Goal: Find specific page/section: Find specific page/section

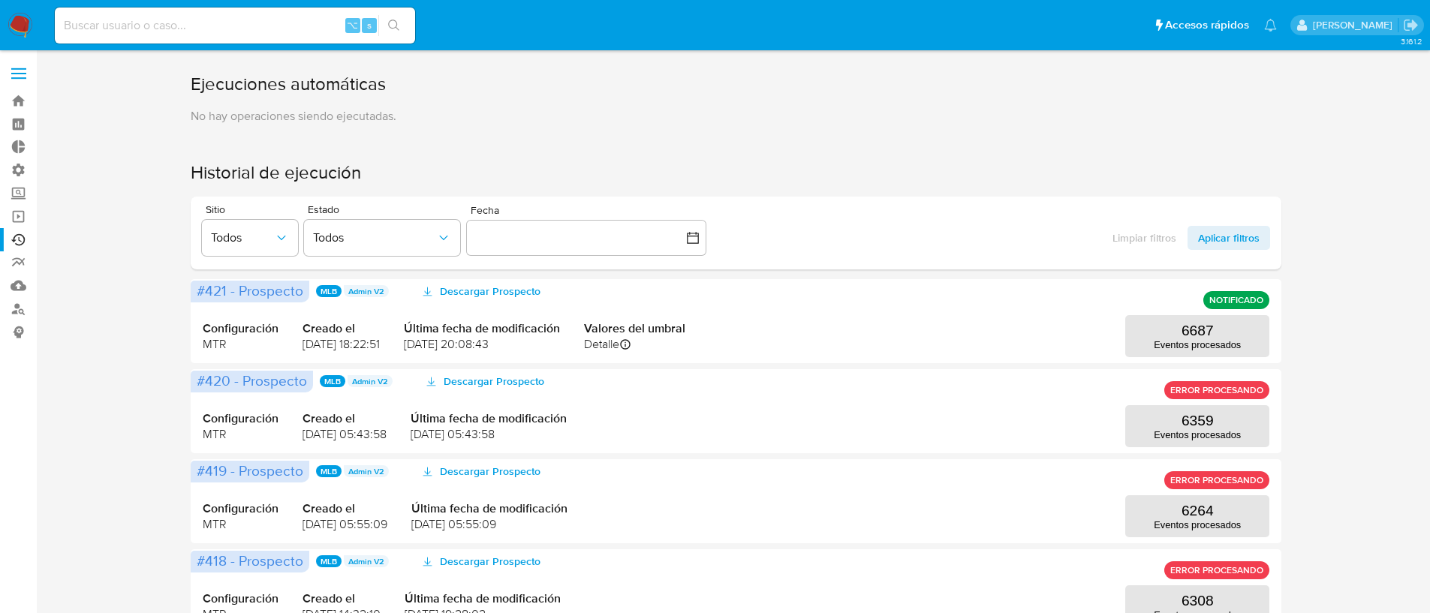
click at [107, 21] on input at bounding box center [235, 26] width 360 height 20
paste input "781970676"
type input "781970676"
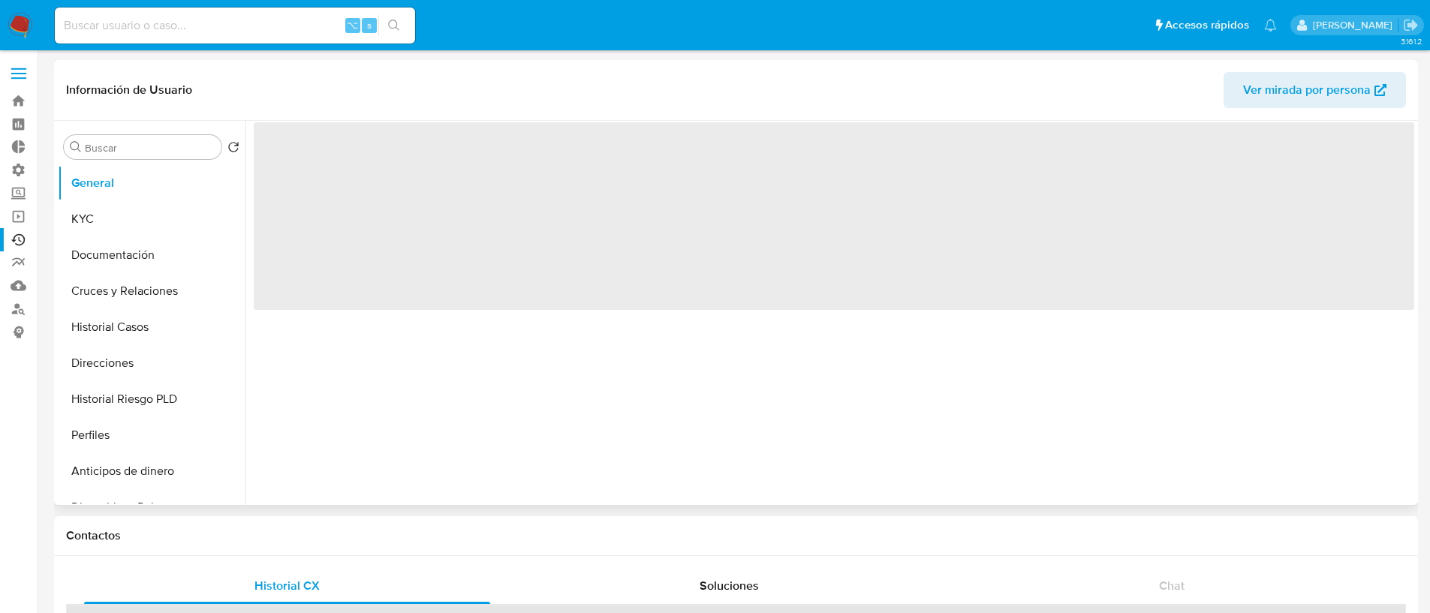
select select "10"
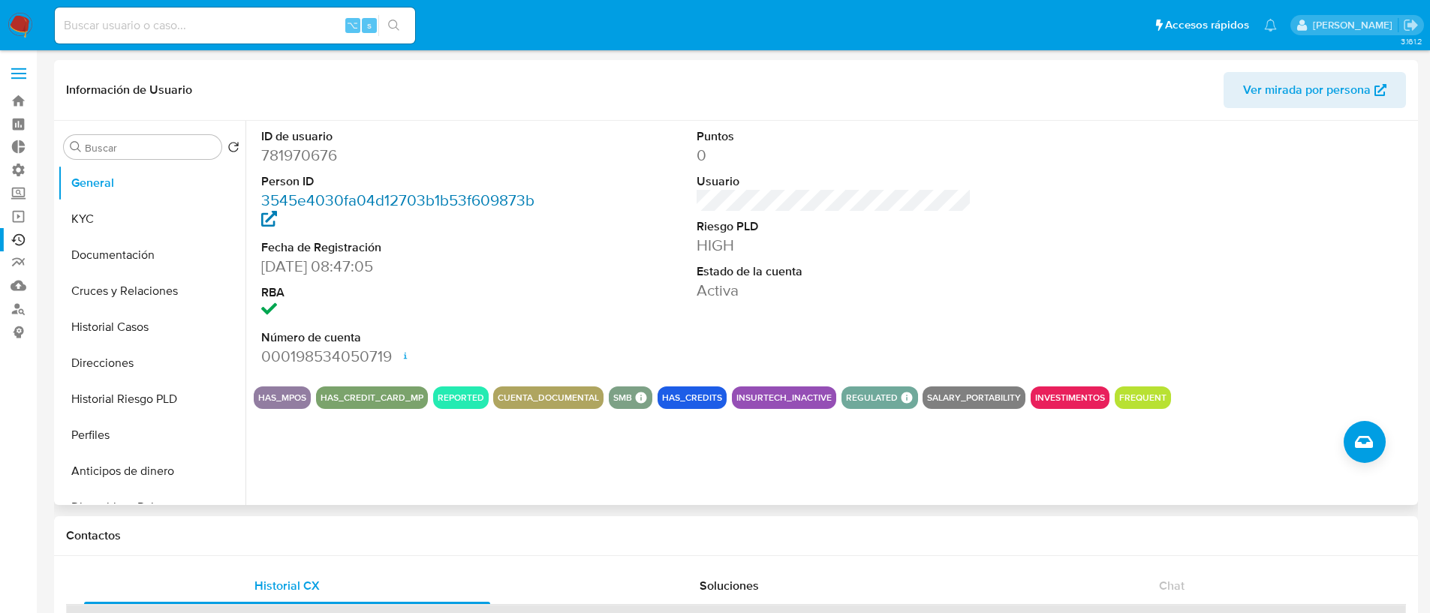
click at [400, 202] on link "3545e4030fa04d12703b1b53f609873b" at bounding box center [397, 210] width 273 height 43
click at [163, 322] on button "Historial Casos" at bounding box center [146, 327] width 176 height 36
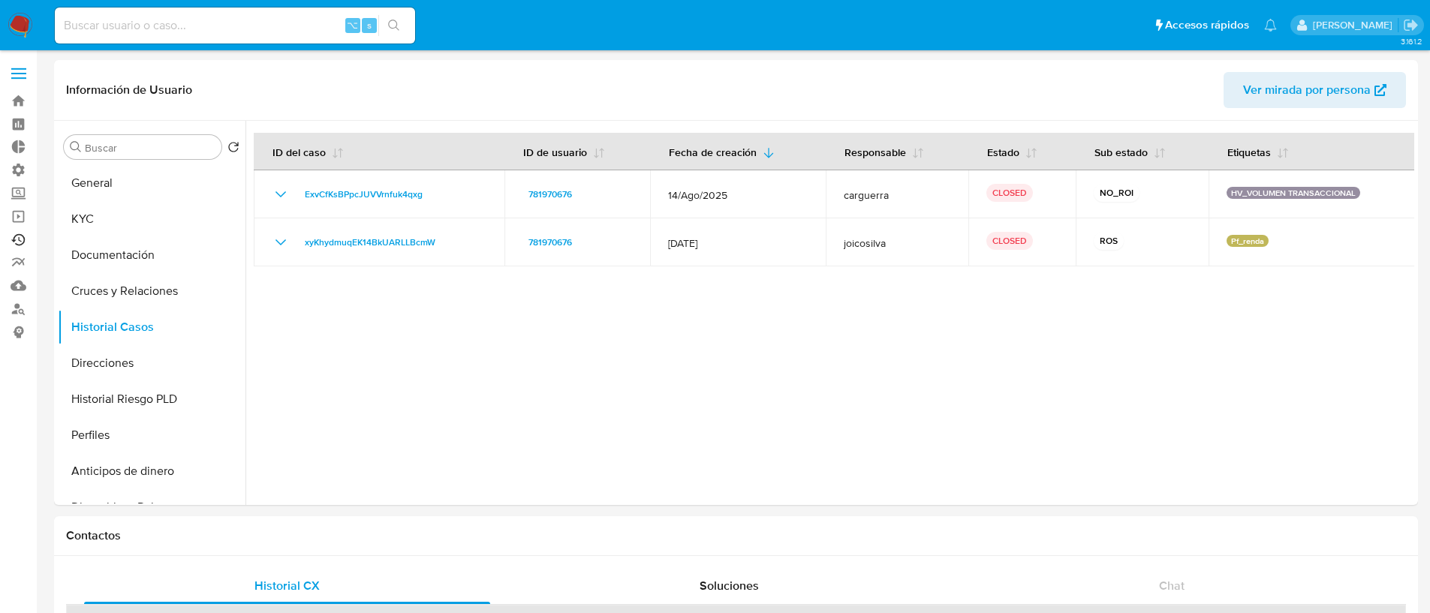
click at [16, 239] on link "Ejecuciones automáticas" at bounding box center [89, 239] width 179 height 23
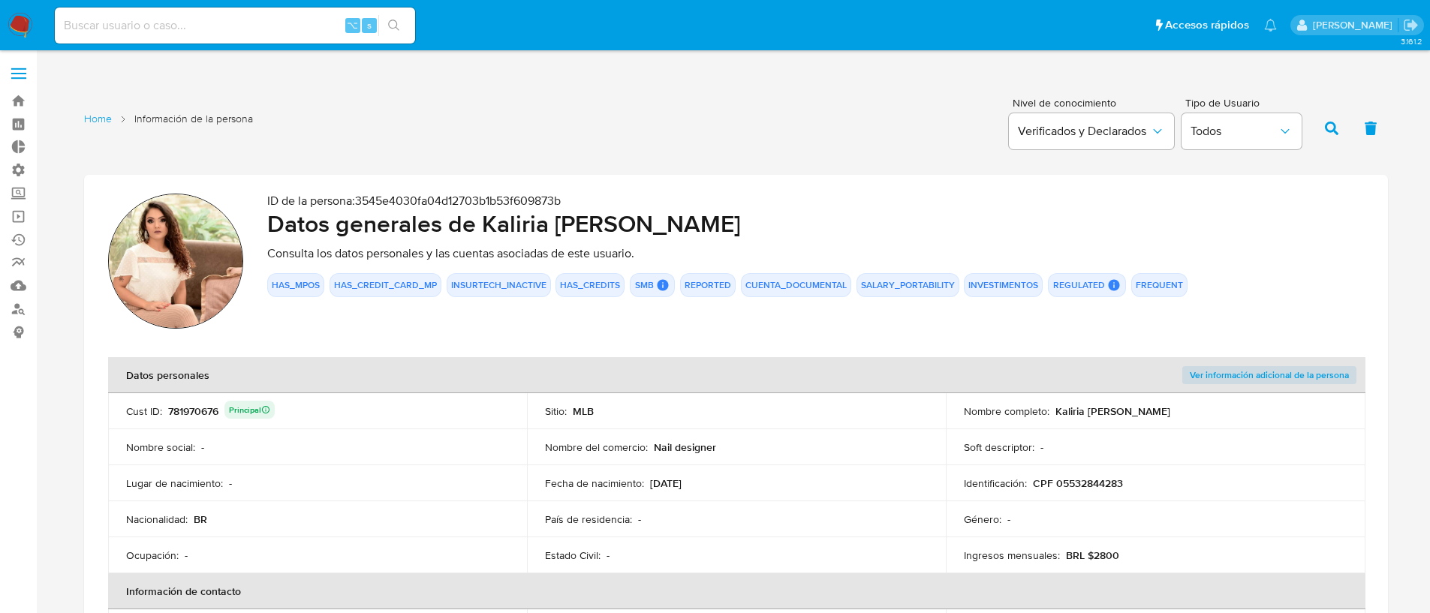
drag, startPoint x: 360, startPoint y: 200, endPoint x: 576, endPoint y: 200, distance: 216.9
click at [576, 200] on p "ID de la persona : 3545e4030fa04d12703b1b53f609873b" at bounding box center [815, 201] width 1097 height 15
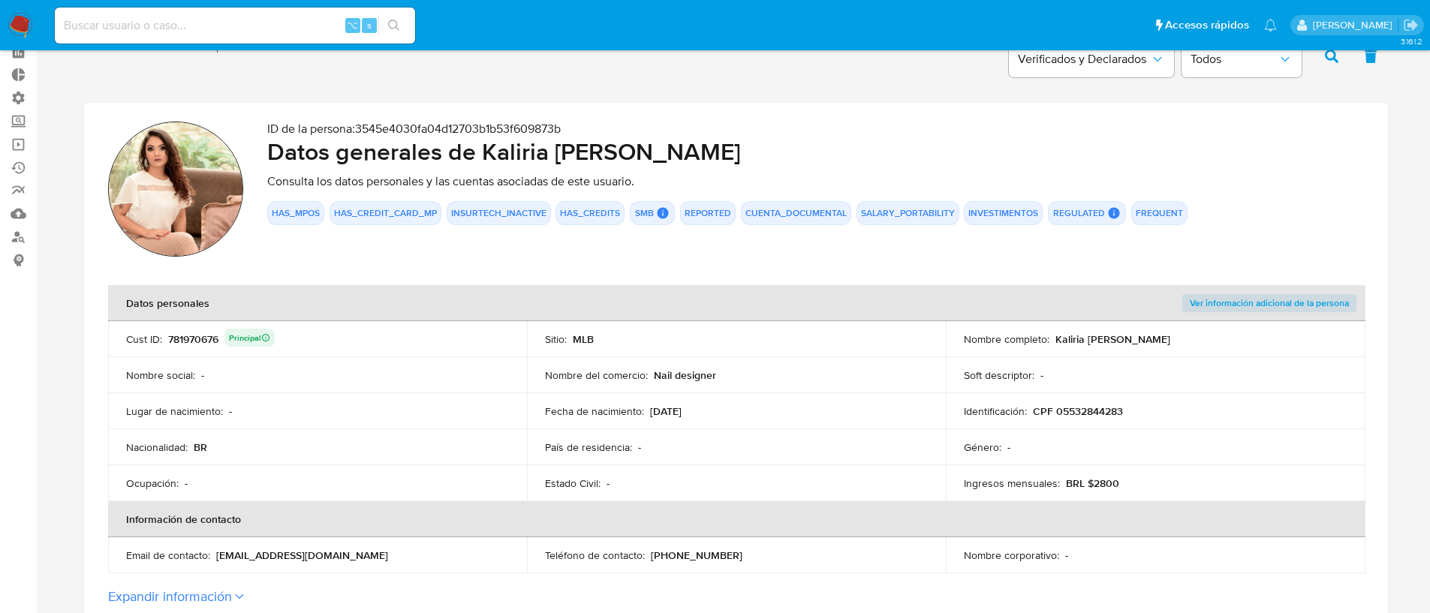
scroll to position [429, 0]
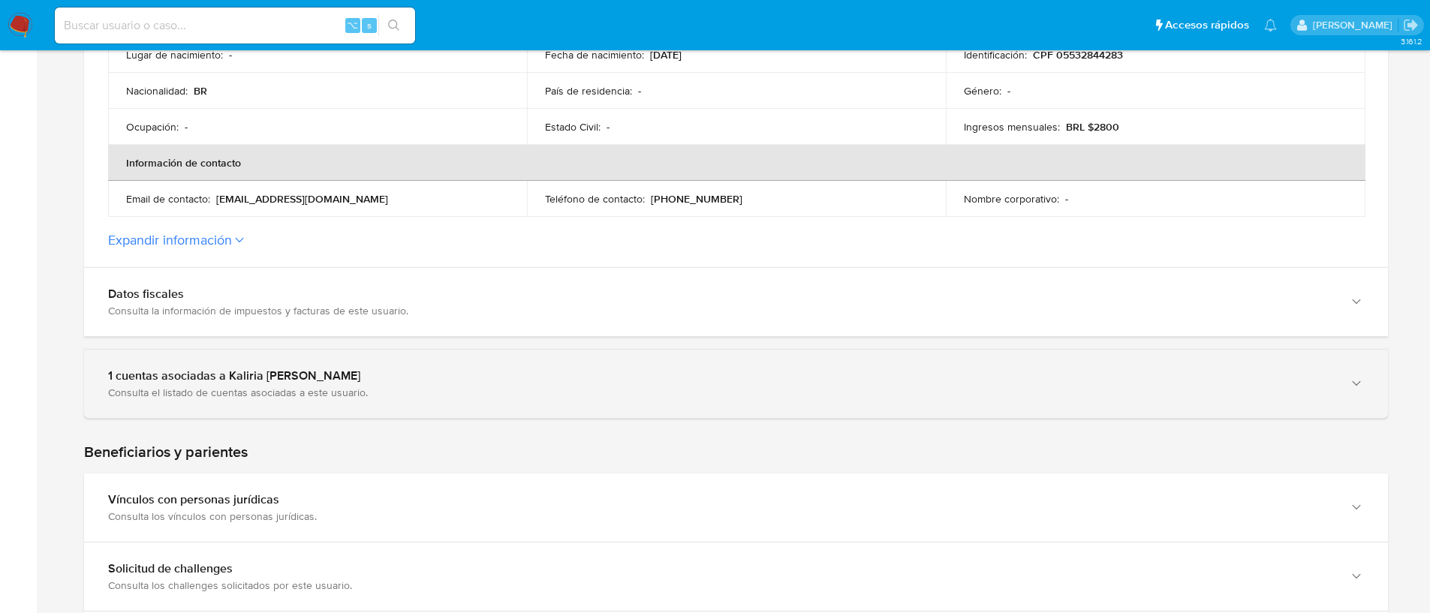
click at [230, 382] on div "1 cuentas asociadas a Kaliria [PERSON_NAME]" at bounding box center [721, 376] width 1226 height 15
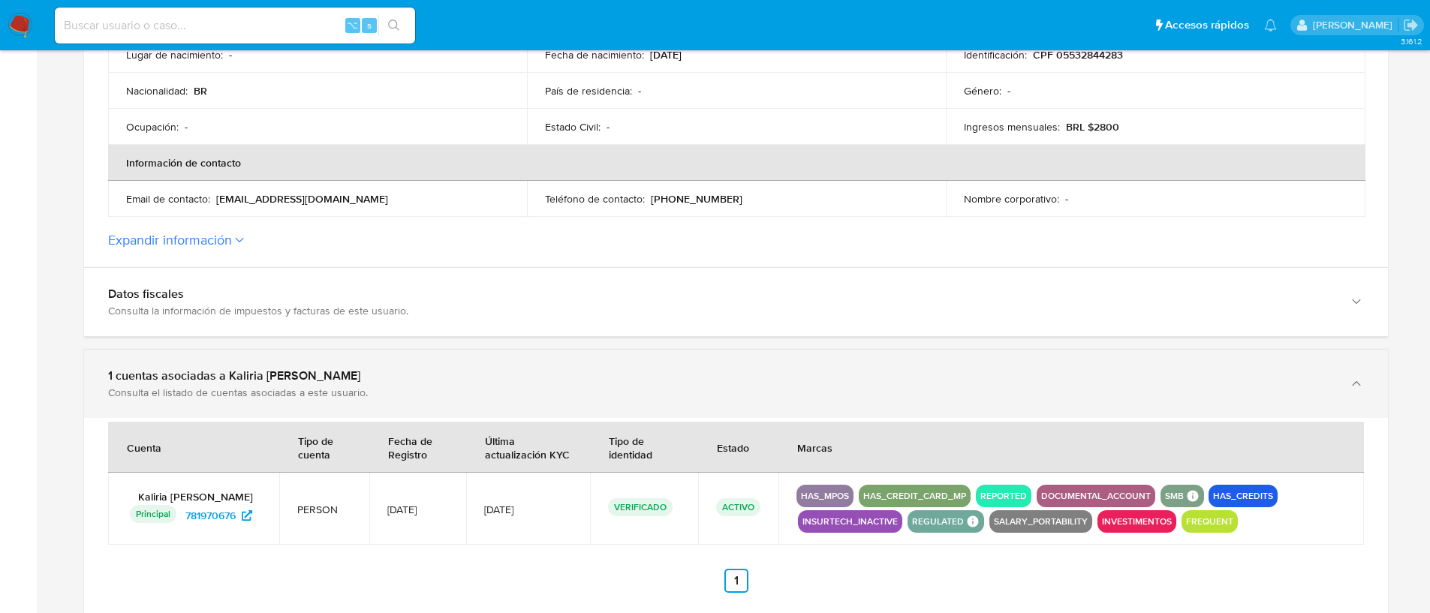
click at [230, 383] on div "1 cuentas asociadas a Kaliria [PERSON_NAME]" at bounding box center [721, 376] width 1226 height 15
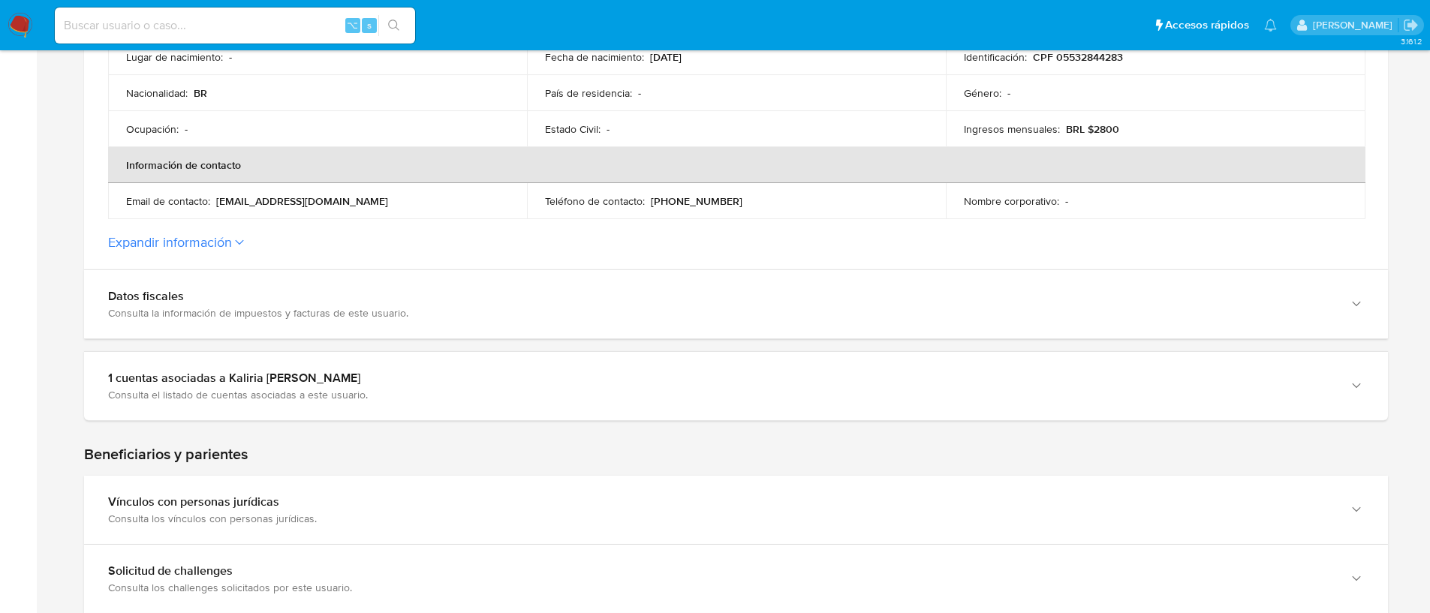
scroll to position [0, 0]
